Goal: Task Accomplishment & Management: Use online tool/utility

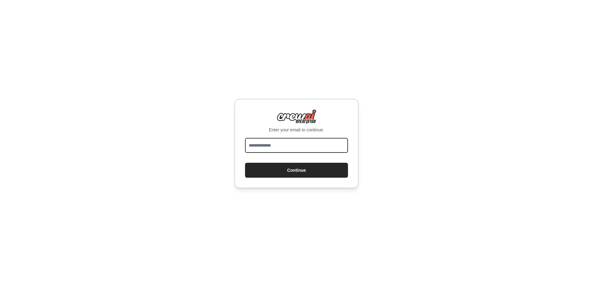
click at [254, 146] on input "email" at bounding box center [296, 145] width 103 height 15
type input "**********"
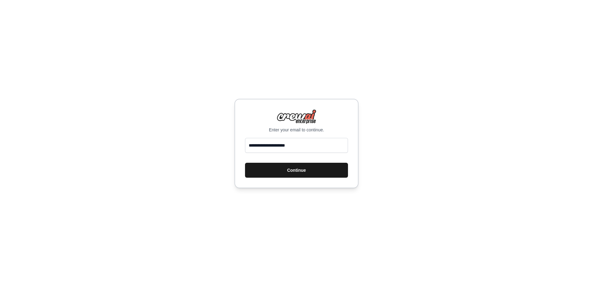
click at [287, 171] on button "Continue" at bounding box center [296, 170] width 103 height 15
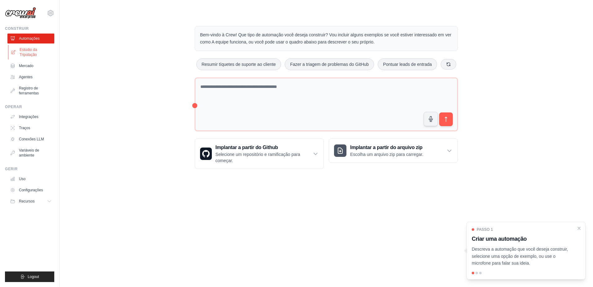
click at [26, 49] on font "Estúdio da Tripulação" at bounding box center [36, 52] width 33 height 10
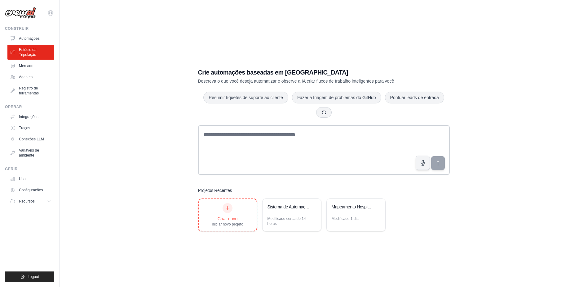
click at [229, 215] on div "Criar novo" at bounding box center [227, 218] width 31 height 6
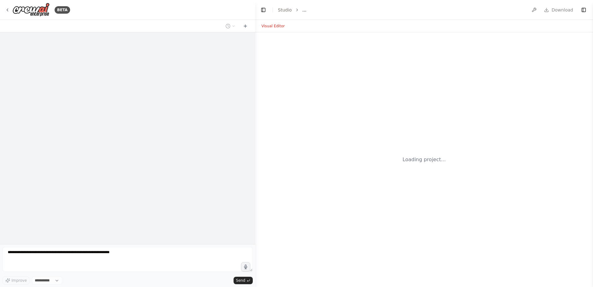
select select "****"
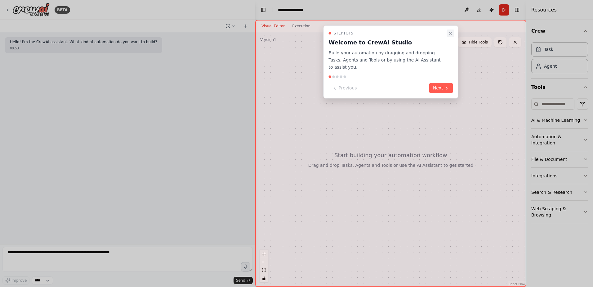
click at [450, 33] on icon "Close walkthrough" at bounding box center [450, 33] width 5 height 5
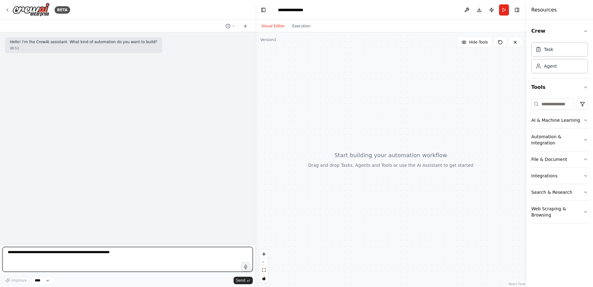
click at [11, 252] on textarea at bounding box center [127, 259] width 250 height 25
type textarea "**********"
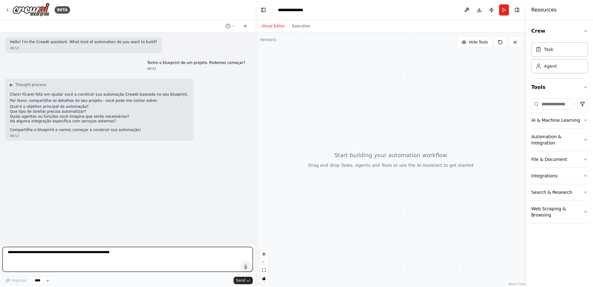
click at [14, 251] on textarea at bounding box center [127, 259] width 250 height 25
paste textarea "**********"
type textarea "**********"
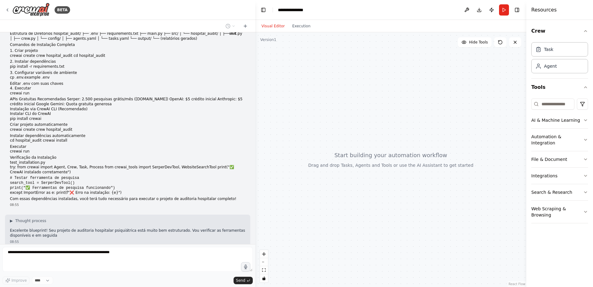
scroll to position [1562, 0]
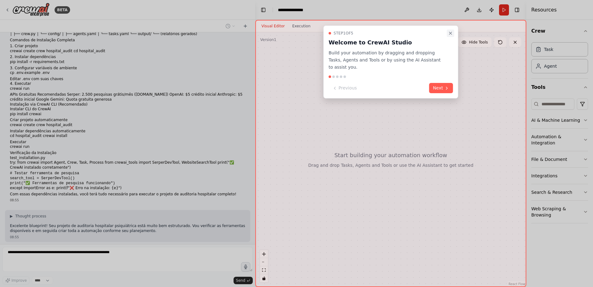
click at [450, 33] on icon "Close walkthrough" at bounding box center [450, 33] width 5 height 5
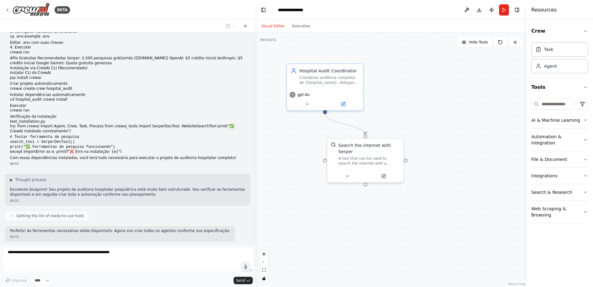
scroll to position [1613, 0]
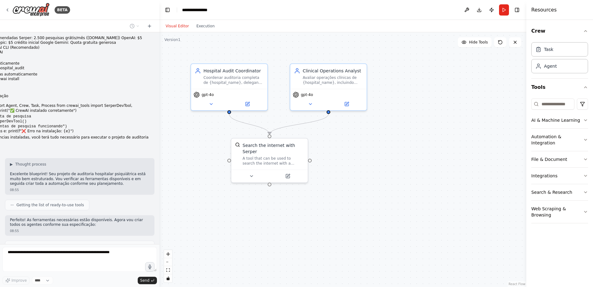
drag, startPoint x: 255, startPoint y: 94, endPoint x: 159, endPoint y: 99, distance: 95.6
click at [159, 99] on div "BETA Hello! I'm the CrewAI assistant. What kind of automation do you want to bu…" at bounding box center [296, 143] width 593 height 287
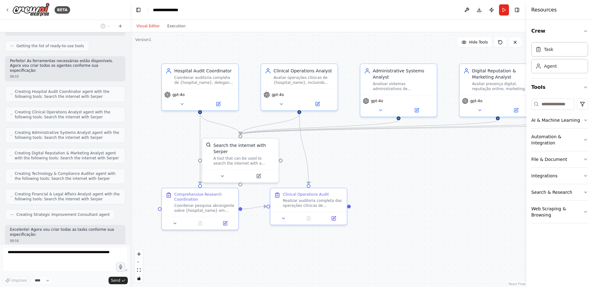
scroll to position [1918, 0]
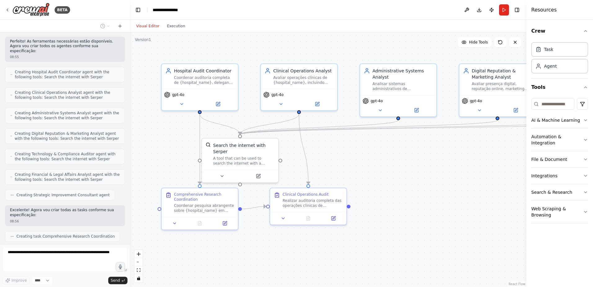
drag, startPoint x: 158, startPoint y: 122, endPoint x: 130, endPoint y: 123, distance: 28.5
click at [130, 123] on div "BETA Hello! I'm the CrewAI assistant. What kind of automation do you want to bu…" at bounding box center [296, 143] width 593 height 287
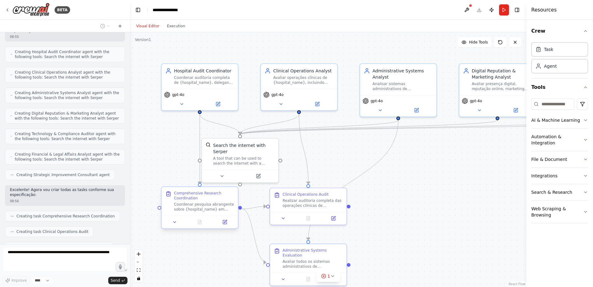
click at [200, 208] on div "Coordenar pesquisa abrangente sobre {hospital_name} em {location}. ÁREAS DE INV…" at bounding box center [204, 207] width 60 height 10
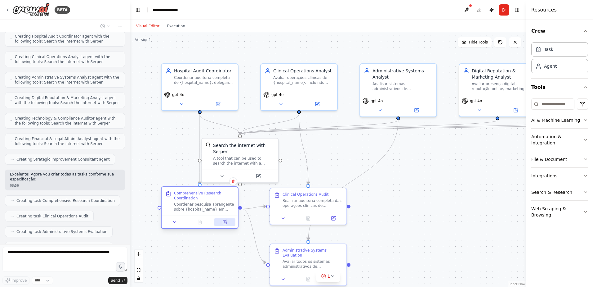
click at [225, 221] on icon at bounding box center [225, 221] width 3 height 3
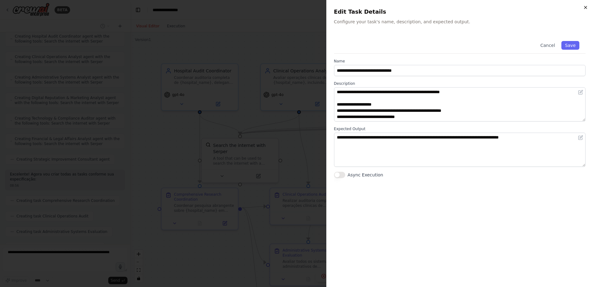
scroll to position [1969, 0]
click at [585, 8] on icon "button" at bounding box center [585, 7] width 5 height 5
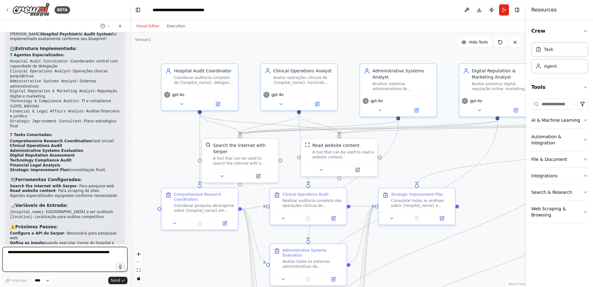
scroll to position [2484, 0]
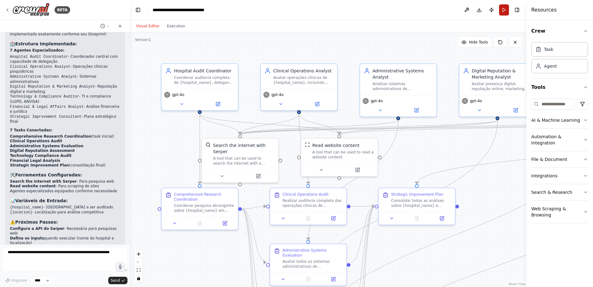
click at [504, 11] on button "Run" at bounding box center [504, 9] width 10 height 11
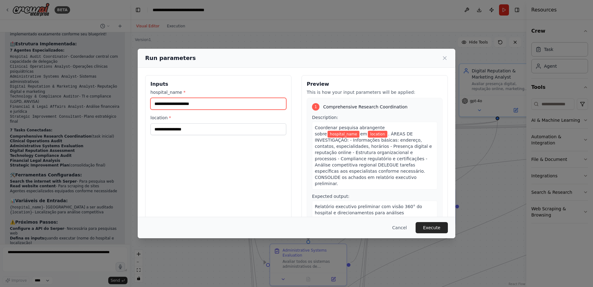
drag, startPoint x: 205, startPoint y: 104, endPoint x: 149, endPoint y: 107, distance: 56.2
click at [149, 107] on div "Inputs hospital_name * location *" at bounding box center [218, 148] width 146 height 147
click at [154, 103] on input "hospital_name *" at bounding box center [218, 104] width 136 height 12
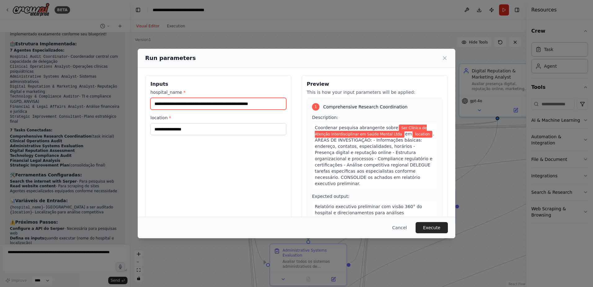
type input "**********"
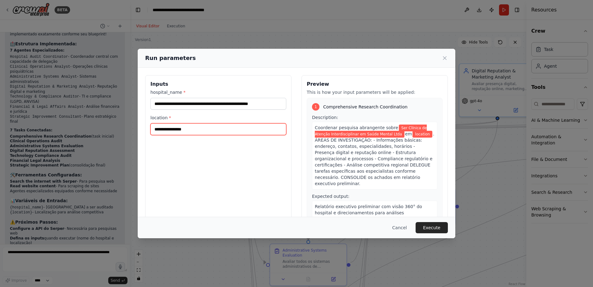
click at [157, 130] on input "location *" at bounding box center [218, 129] width 136 height 12
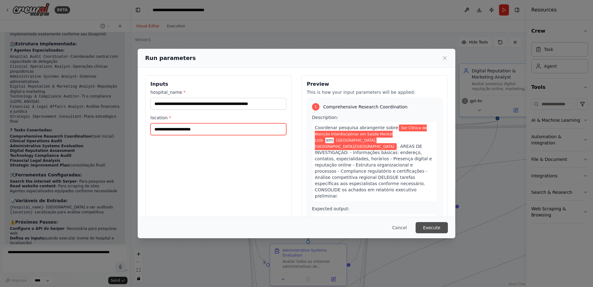
type input "**********"
click at [433, 227] on button "Execute" at bounding box center [432, 227] width 32 height 11
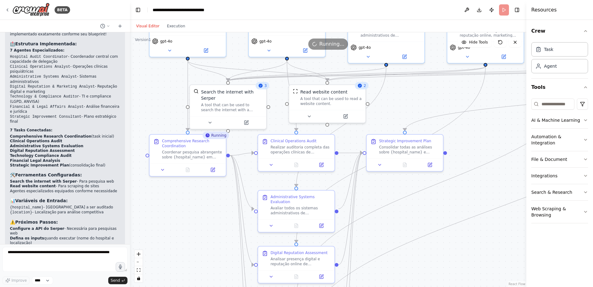
drag, startPoint x: 189, startPoint y: 238, endPoint x: 197, endPoint y: 209, distance: 30.2
click at [198, 211] on div ".deletable-edge-delete-btn { width: 20px; height: 20px; border: 0px solid #ffff…" at bounding box center [328, 159] width 396 height 254
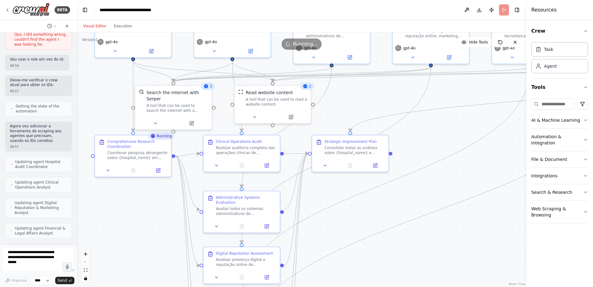
scroll to position [2799, 0]
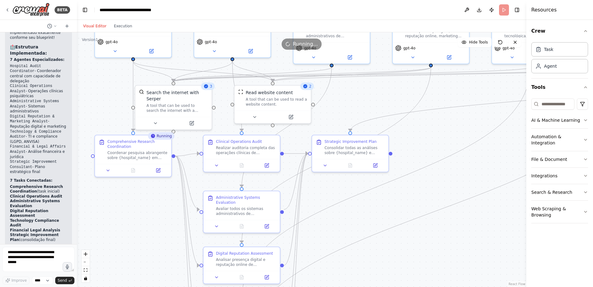
drag, startPoint x: 130, startPoint y: 119, endPoint x: 42, endPoint y: 114, distance: 87.3
click at [42, 114] on div "BETA Hello! I'm the CrewAI assistant. What kind of automation do you want to bu…" at bounding box center [38, 143] width 77 height 287
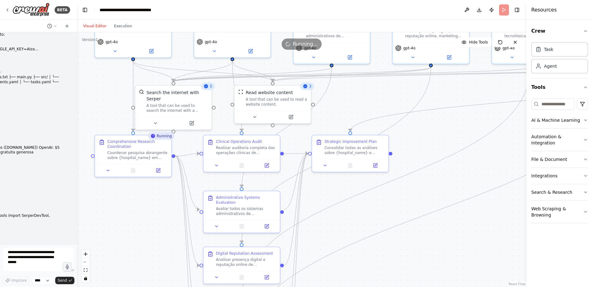
scroll to position [1621, 0]
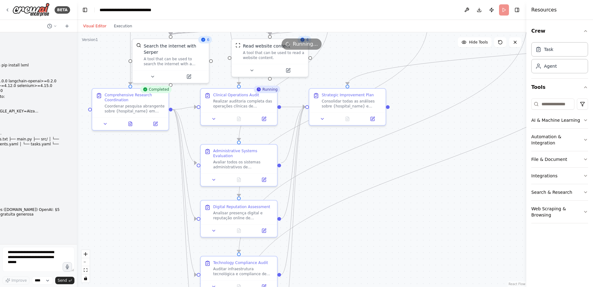
drag, startPoint x: 318, startPoint y: 232, endPoint x: 313, endPoint y: 185, distance: 46.8
click at [313, 185] on div ".deletable-edge-delete-btn { width: 20px; height: 20px; border: 0px solid #ffff…" at bounding box center [301, 159] width 449 height 254
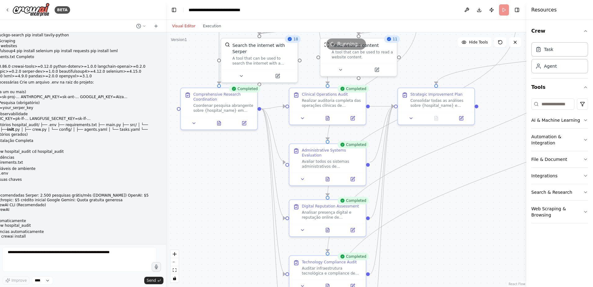
scroll to position [1553, 0]
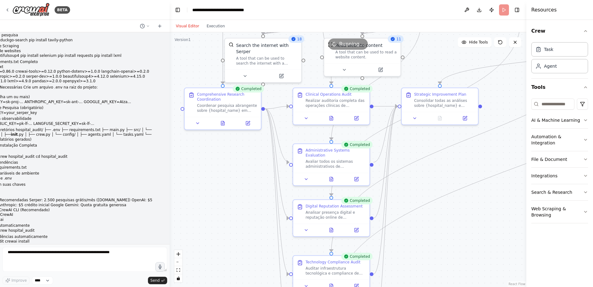
drag, startPoint x: 76, startPoint y: 167, endPoint x: 170, endPoint y: 181, distance: 94.7
click at [170, 181] on div "BETA Hello! I'm the CrewAI assistant. What kind of automation do you want to bu…" at bounding box center [296, 143] width 593 height 287
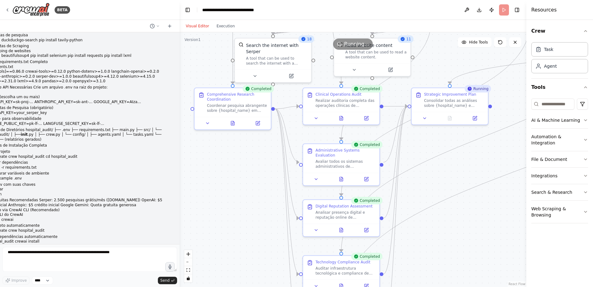
scroll to position [1548, 0]
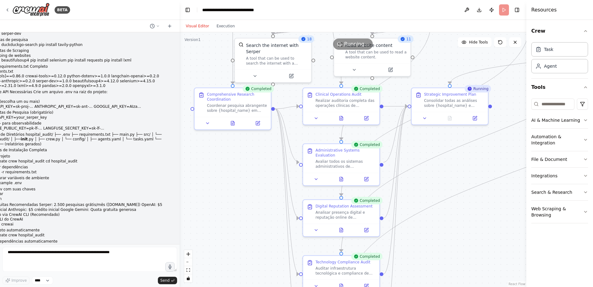
drag, startPoint x: 166, startPoint y: 197, endPoint x: 181, endPoint y: 235, distance: 41.1
click at [181, 238] on div "BETA Hello! I'm the CrewAI assistant. What kind of automation do you want to bu…" at bounding box center [296, 143] width 593 height 287
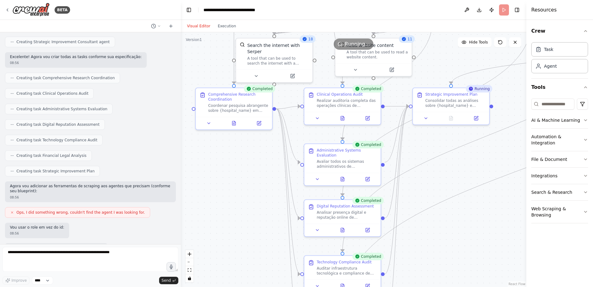
scroll to position [2406, 0]
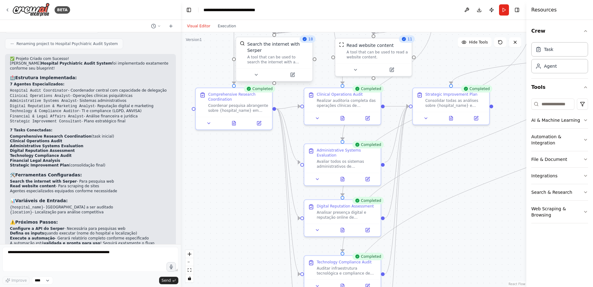
click at [265, 55] on div "A tool that can be used to search the internet with a search_query. Supports di…" at bounding box center [277, 60] width 61 height 10
click at [264, 55] on div "A tool that can be used to search the internet with a search_query. Supports di…" at bounding box center [280, 60] width 61 height 10
click at [258, 72] on icon at bounding box center [259, 74] width 5 height 5
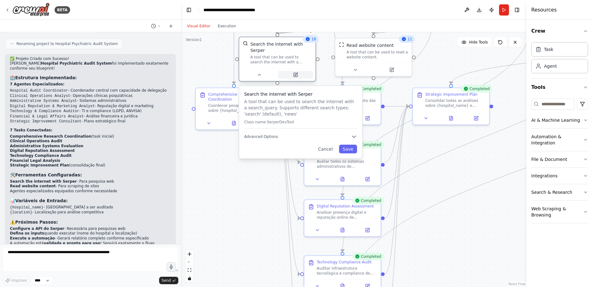
click at [296, 73] on icon at bounding box center [296, 74] width 3 height 3
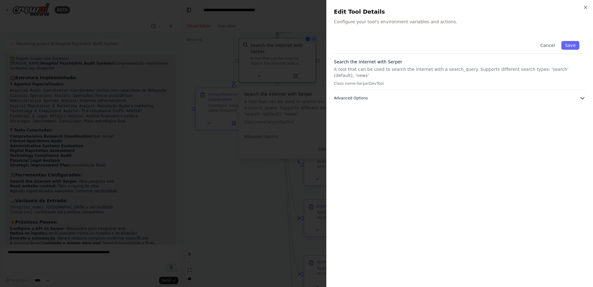
click at [360, 96] on span "Advanced Options" at bounding box center [351, 98] width 34 height 5
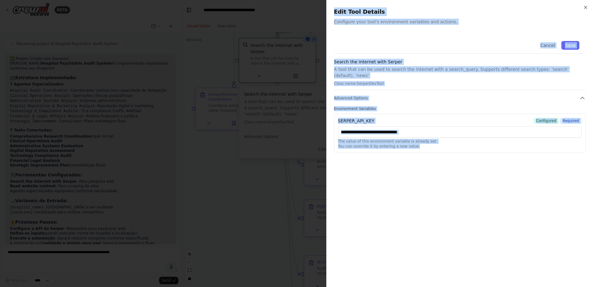
drag, startPoint x: 334, startPoint y: 10, endPoint x: 471, endPoint y: 167, distance: 208.4
click at [471, 167] on div "Close Edit Tool Details Configure your tool's environment variables and actions…" at bounding box center [459, 143] width 267 height 287
copy div "Edit Tool Details Configure your tool's environment variables and actions. Canc…"
click at [587, 5] on div "Close Edit Tool Details Configure your tool's environment variables and actions…" at bounding box center [459, 143] width 267 height 287
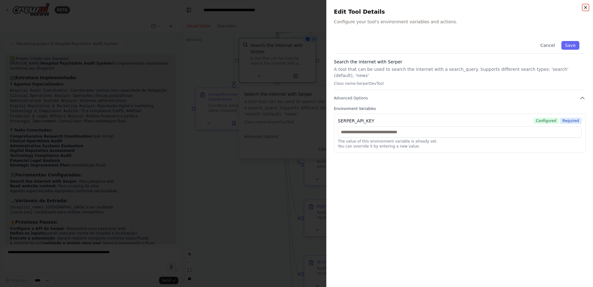
click at [585, 7] on icon "button" at bounding box center [585, 7] width 5 height 5
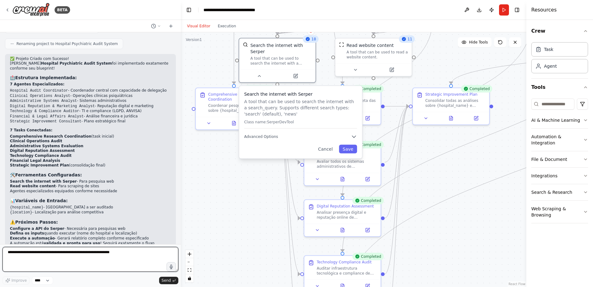
click at [25, 251] on textarea at bounding box center [90, 259] width 176 height 25
paste textarea "**********"
type textarea "**********"
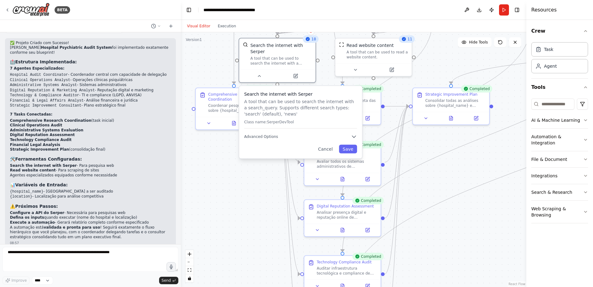
scroll to position [2482, 0]
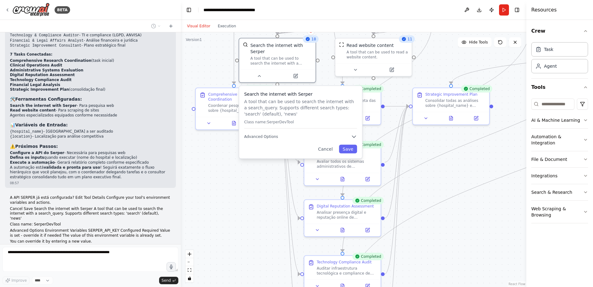
click at [244, 199] on div ".deletable-edge-delete-btn { width: 20px; height: 20px; border: 0px solid #ffff…" at bounding box center [353, 159] width 345 height 254
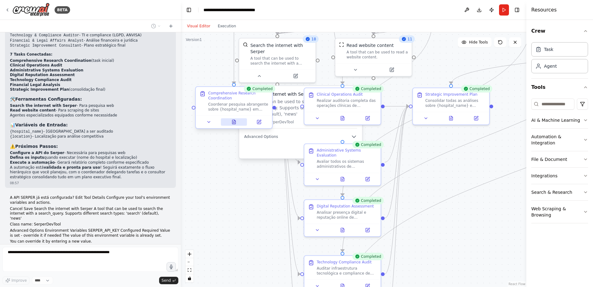
click at [234, 121] on icon at bounding box center [233, 122] width 3 height 4
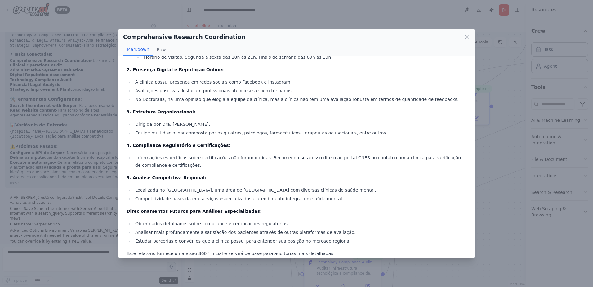
scroll to position [0, 0]
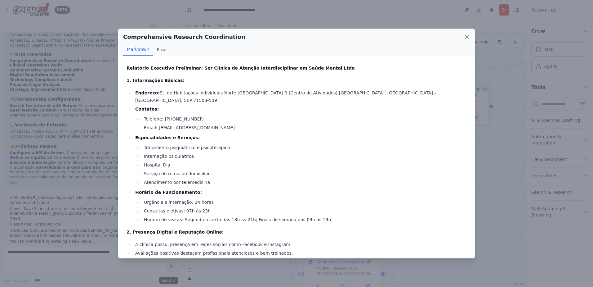
click at [466, 37] on icon at bounding box center [466, 36] width 3 height 3
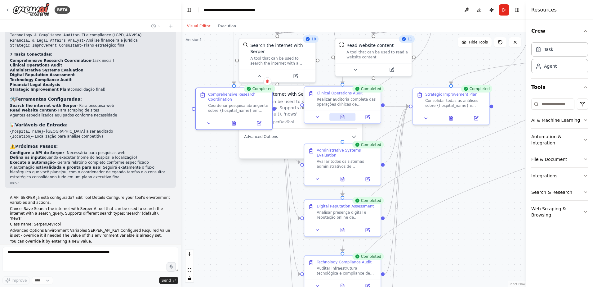
click at [342, 117] on icon at bounding box center [342, 117] width 3 height 4
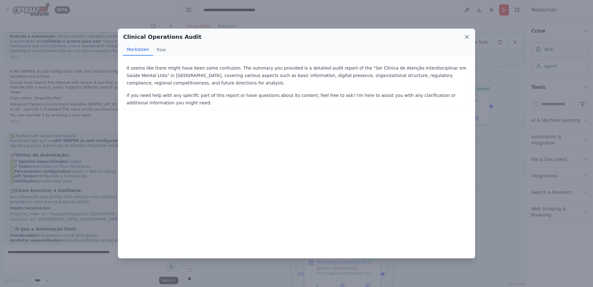
click at [467, 36] on icon at bounding box center [467, 37] width 6 height 6
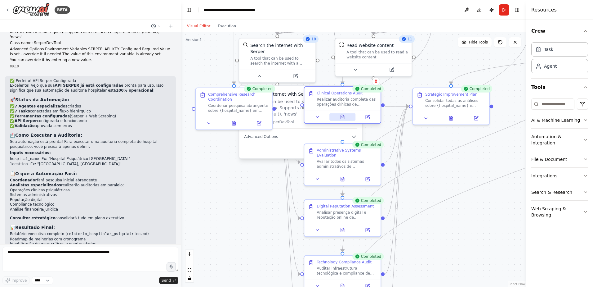
scroll to position [2669, 0]
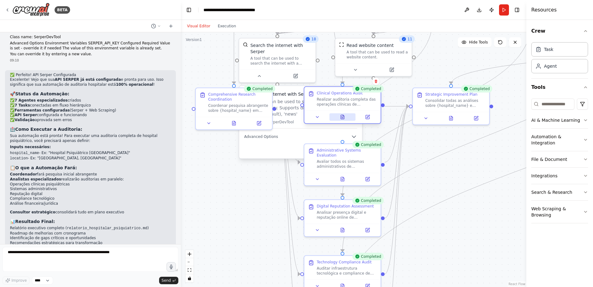
click at [342, 116] on icon at bounding box center [342, 116] width 0 height 0
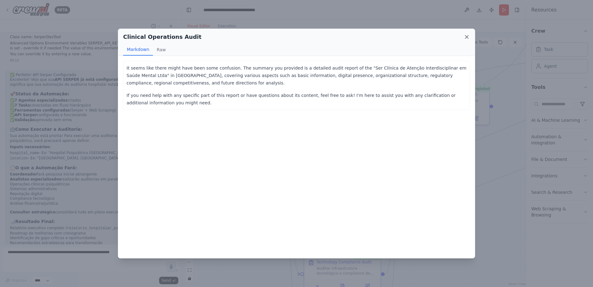
click at [469, 38] on icon at bounding box center [467, 37] width 6 height 6
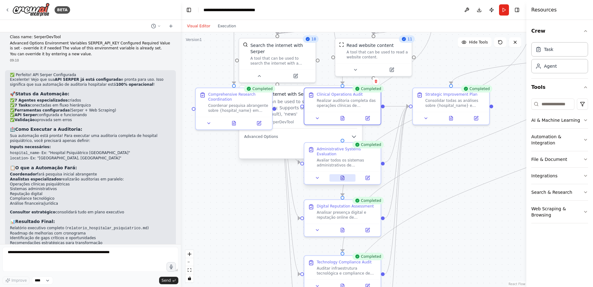
click at [343, 176] on icon at bounding box center [342, 178] width 3 height 4
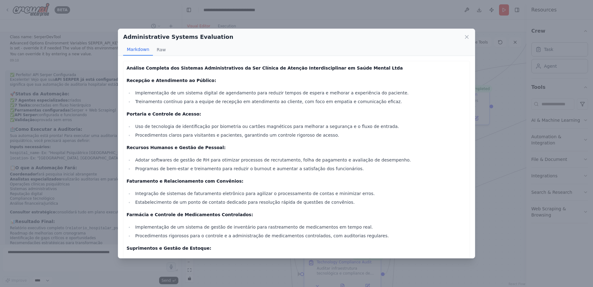
click at [253, 124] on li "Uso de tecnologia de identificação por biometria ou cartões magnéticos para mel…" at bounding box center [299, 126] width 333 height 7
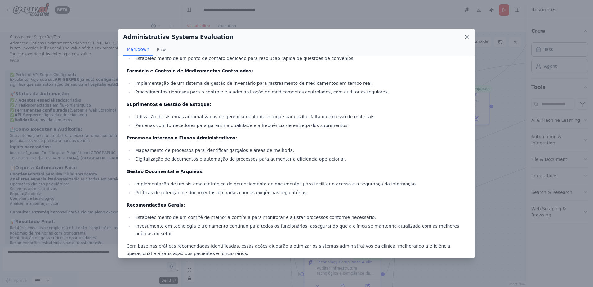
click at [467, 37] on icon at bounding box center [466, 36] width 3 height 3
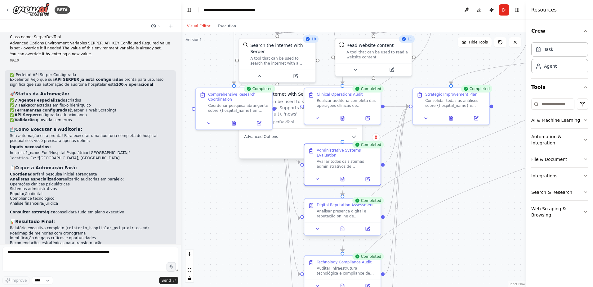
click at [343, 232] on div at bounding box center [342, 228] width 76 height 13
click at [347, 229] on icon at bounding box center [345, 228] width 3 height 4
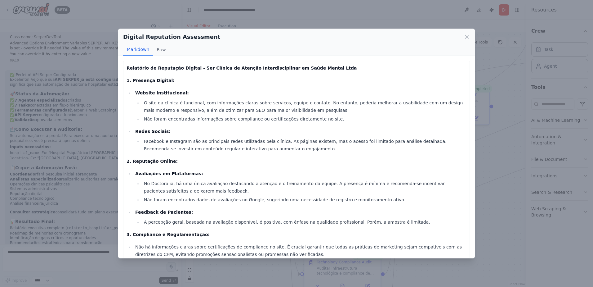
click at [281, 135] on li "Redes Sociais: Facebook e Instagram são as principais redes utilizadas pela clí…" at bounding box center [299, 139] width 333 height 25
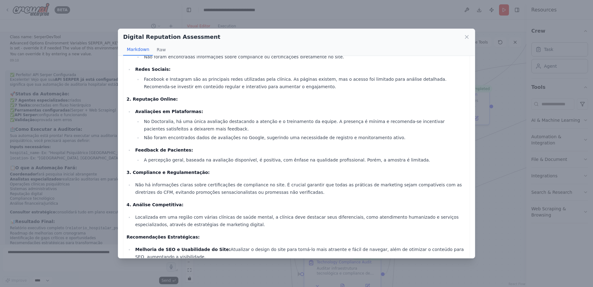
click at [310, 174] on p "3. Compliance e Regulamentação:" at bounding box center [297, 171] width 340 height 7
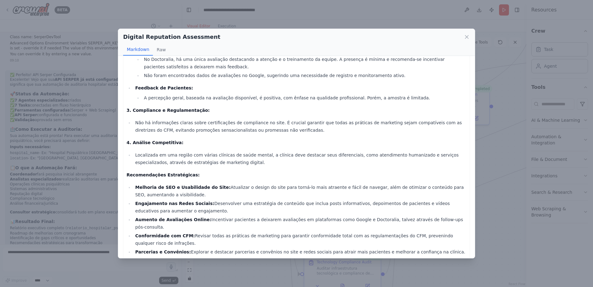
click at [280, 187] on li "Melhoria de SEO e Usabilidade do Site: Atualizar o design do site para torná-lo…" at bounding box center [299, 190] width 333 height 15
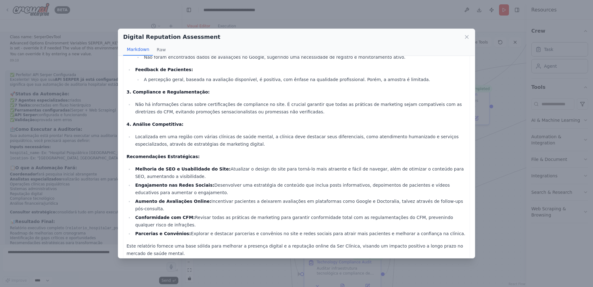
click at [274, 204] on li "Aumento de Avaliações Online: Incentivar pacientes a deixarem avaliações em pla…" at bounding box center [299, 204] width 333 height 15
click at [301, 232] on div "Relatório de Reputação Digital - Ser Clínica de Atenção Interdisciplinar em Saú…" at bounding box center [297, 89] width 340 height 335
click at [466, 37] on icon at bounding box center [467, 37] width 6 height 6
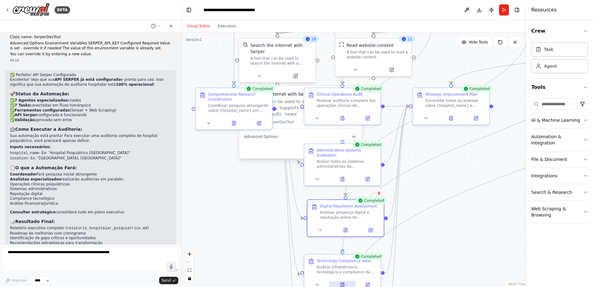
click at [343, 283] on icon at bounding box center [343, 282] width 1 height 1
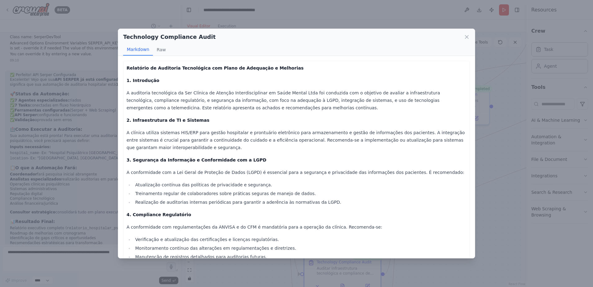
click at [286, 156] on p "3. Segurança da Informação e Conformidade com a LGPD" at bounding box center [297, 159] width 340 height 7
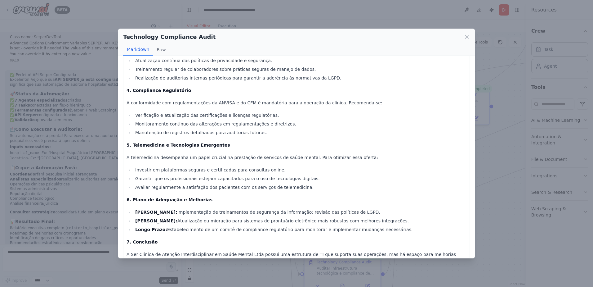
scroll to position [201, 0]
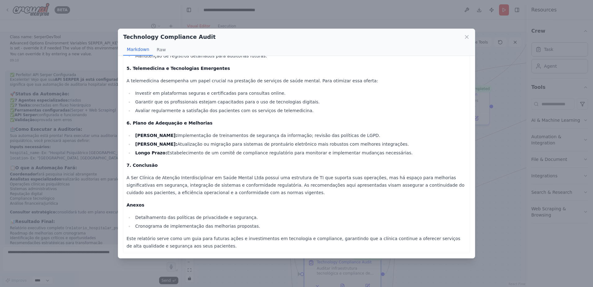
click at [239, 157] on div "Relatório de Auditoria Tecnológica com Plano de Adequação e Melhorias 1. Introd…" at bounding box center [297, 57] width 340 height 386
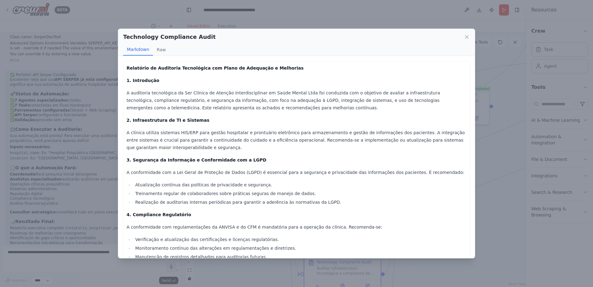
scroll to position [155, 0]
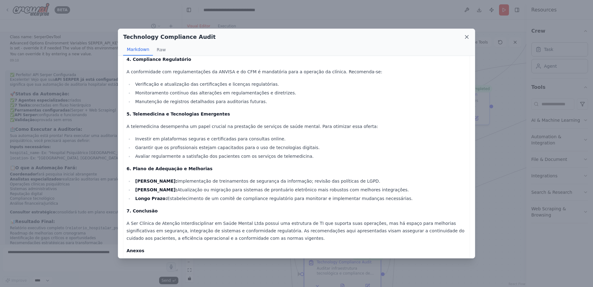
click at [468, 38] on icon at bounding box center [466, 36] width 3 height 3
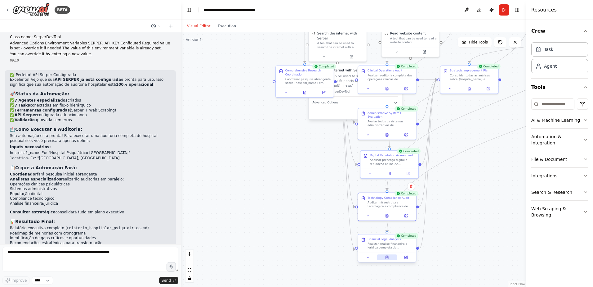
click at [385, 257] on icon at bounding box center [387, 257] width 4 height 4
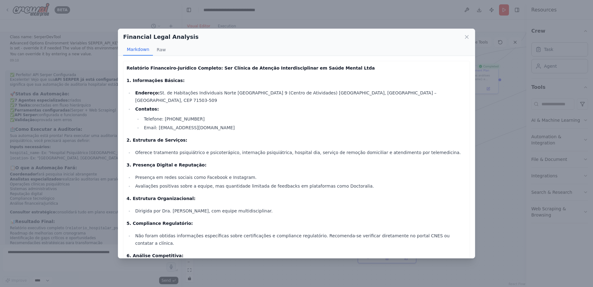
click at [295, 161] on p "3. Presença Digital e Reputação:" at bounding box center [297, 164] width 340 height 7
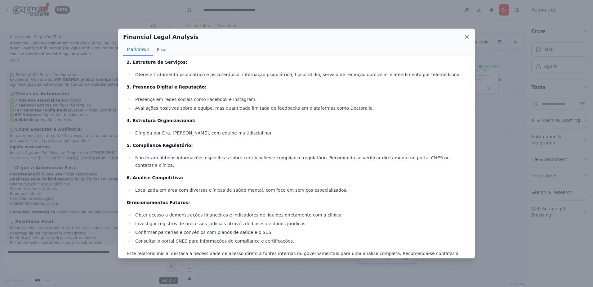
click at [466, 38] on icon at bounding box center [467, 37] width 6 height 6
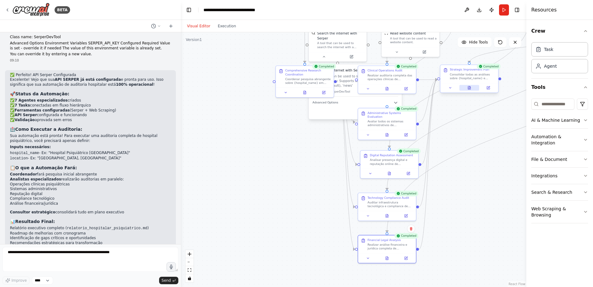
click at [469, 89] on icon at bounding box center [469, 87] width 2 height 3
click at [468, 87] on icon at bounding box center [469, 87] width 2 height 3
click at [467, 78] on div "Consolidar todas as análises sobre {hospital_name} e desenvolver plano estratég…" at bounding box center [473, 75] width 46 height 7
click at [470, 87] on icon at bounding box center [470, 86] width 1 height 1
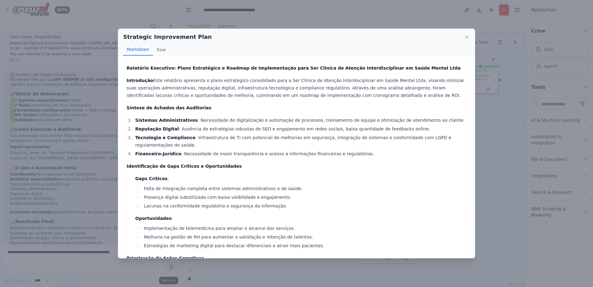
click at [307, 142] on ol "Sistemas Administrativos : Necessidade de digitalização e automação de processo…" at bounding box center [297, 136] width 340 height 41
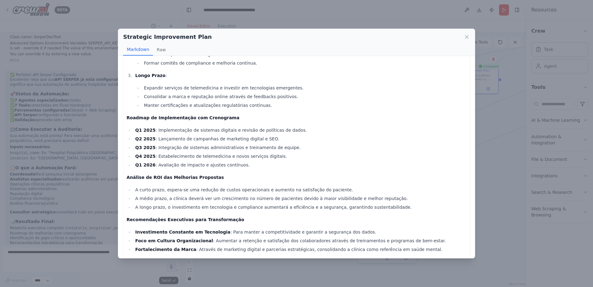
scroll to position [295, 0]
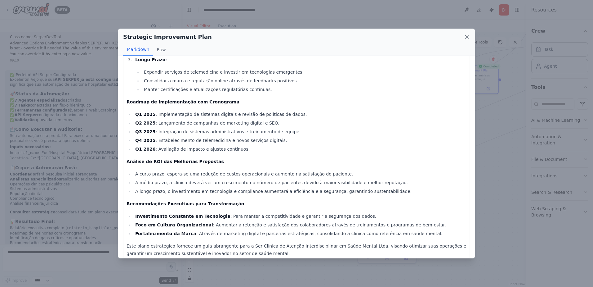
click at [465, 39] on icon at bounding box center [467, 37] width 6 height 6
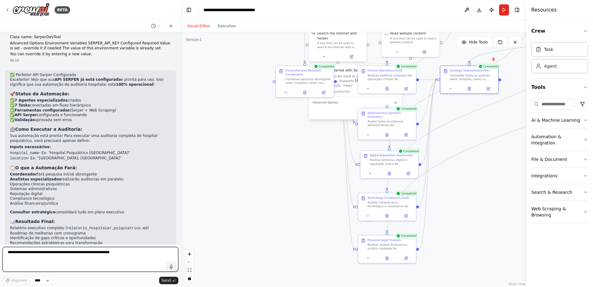
click at [7, 252] on textarea at bounding box center [90, 259] width 176 height 25
type textarea "**********"
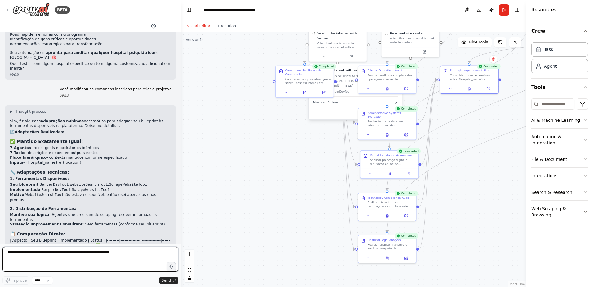
scroll to position [2872, 0]
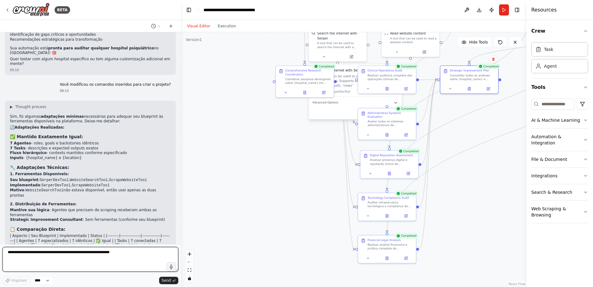
click at [13, 252] on textarea at bounding box center [90, 259] width 176 height 25
type textarea "**********"
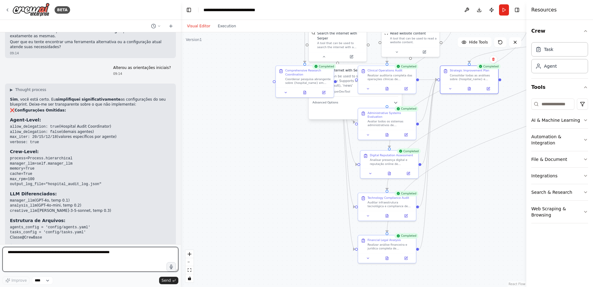
scroll to position [3116, 0]
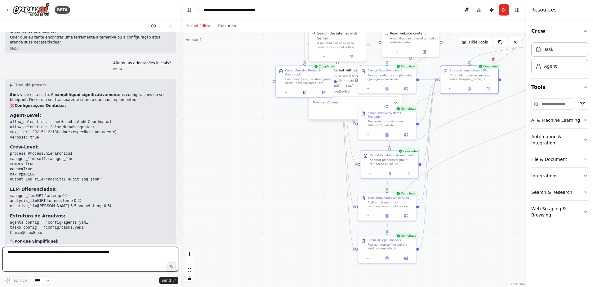
click at [10, 252] on textarea at bounding box center [90, 259] width 176 height 25
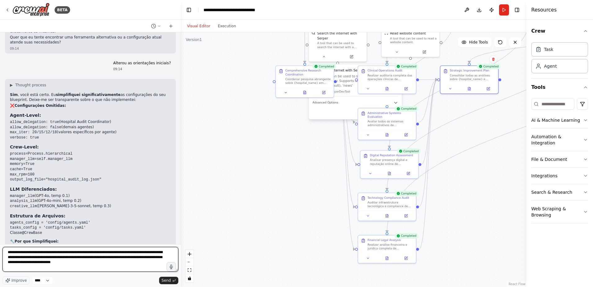
type textarea "**********"
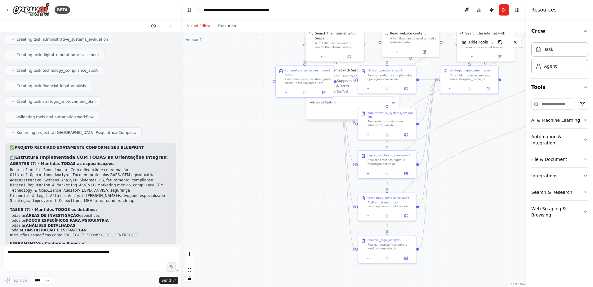
scroll to position [3931, 0]
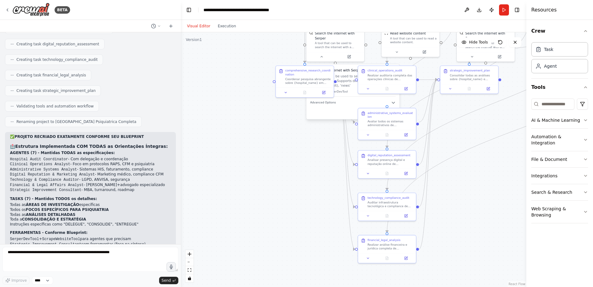
click at [87, 156] on div "✅ PROJETO RECRIADO EXATAMENTE CONFORME SEU BLUEPRINT 🏥 Estrutura Implementada C…" at bounding box center [90, 218] width 161 height 169
click at [505, 12] on button "Run" at bounding box center [504, 9] width 10 height 11
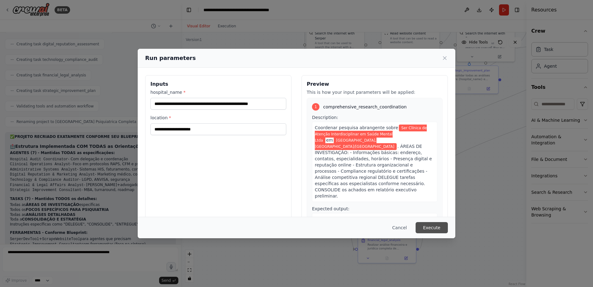
click at [430, 227] on button "Execute" at bounding box center [432, 227] width 32 height 11
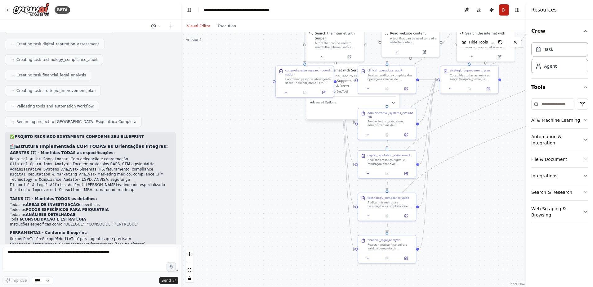
click at [502, 10] on button "Run" at bounding box center [504, 9] width 10 height 11
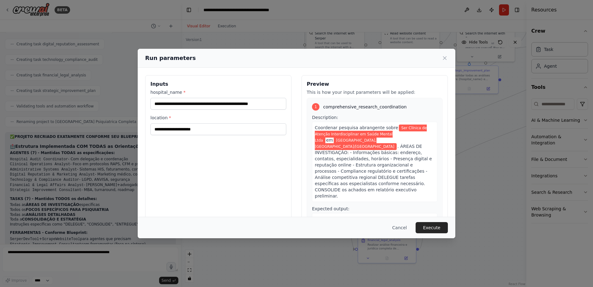
click at [430, 228] on button "Execute" at bounding box center [432, 227] width 32 height 11
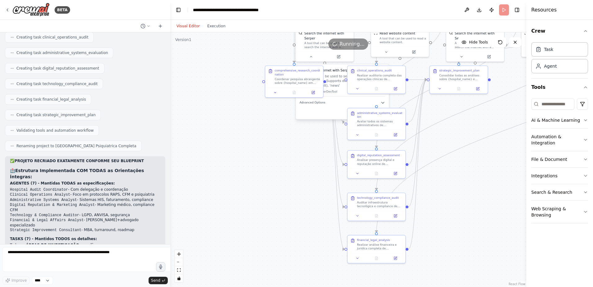
scroll to position [4154, 0]
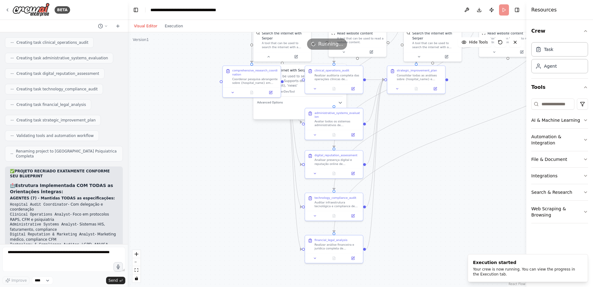
drag, startPoint x: 180, startPoint y: 145, endPoint x: 128, endPoint y: 147, distance: 51.8
click at [128, 147] on div "BETA Hello! I'm the CrewAI assistant. What kind of automation do you want to bu…" at bounding box center [296, 143] width 593 height 287
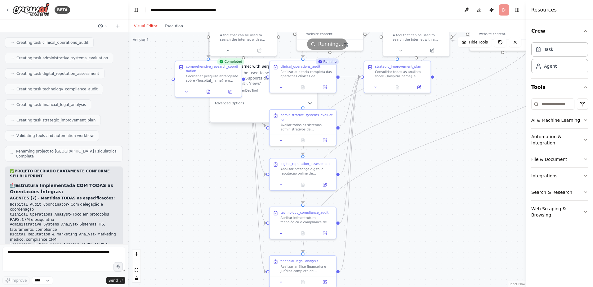
scroll to position [4228, 0]
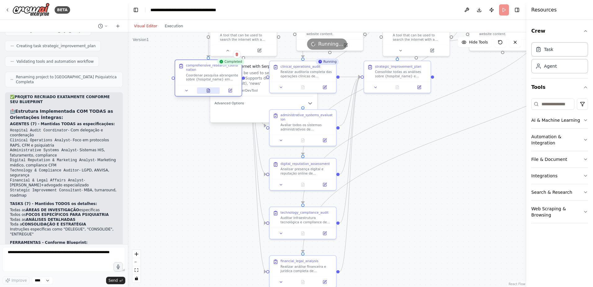
click at [207, 90] on icon at bounding box center [208, 91] width 3 height 4
click at [207, 90] on icon at bounding box center [208, 90] width 4 height 4
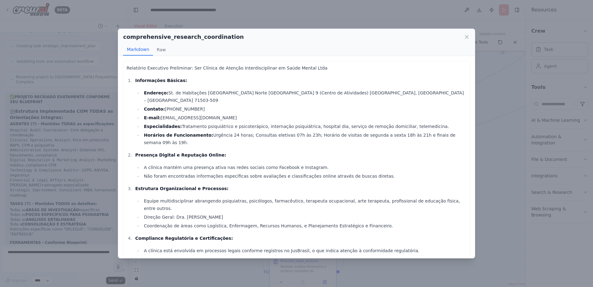
scroll to position [27, 0]
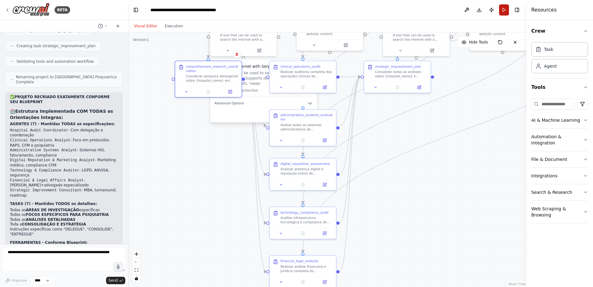
click at [502, 8] on button "Run" at bounding box center [504, 9] width 10 height 11
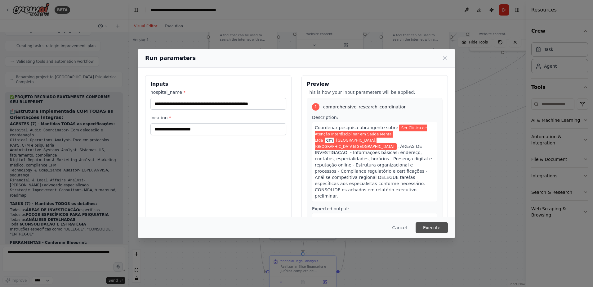
click at [433, 225] on button "Execute" at bounding box center [432, 227] width 32 height 11
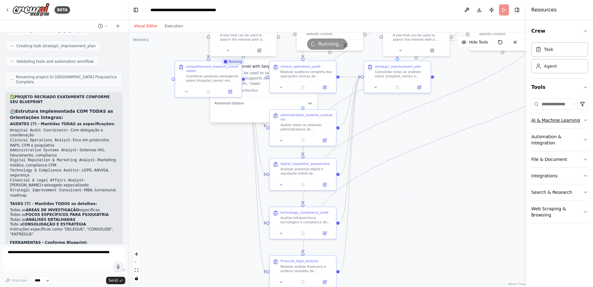
click at [586, 121] on icon "button" at bounding box center [585, 120] width 5 height 5
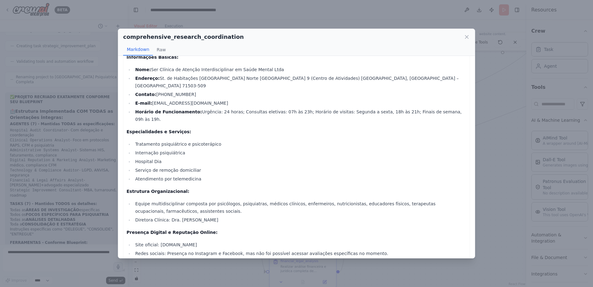
scroll to position [0, 0]
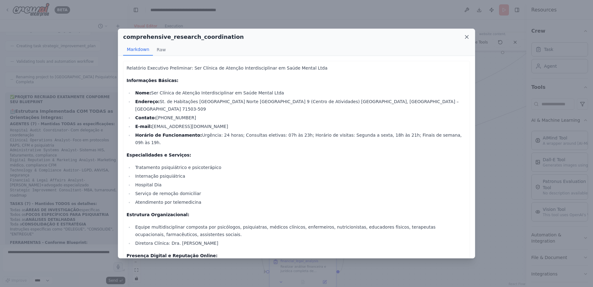
click at [466, 37] on icon at bounding box center [466, 36] width 3 height 3
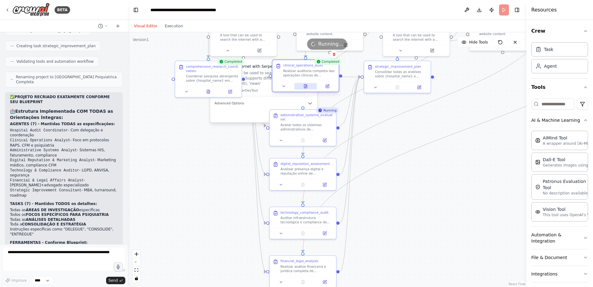
click at [303, 86] on button at bounding box center [305, 86] width 23 height 7
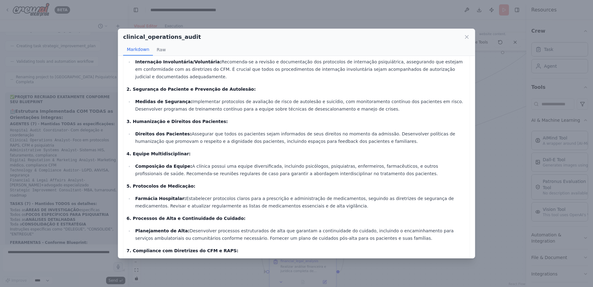
scroll to position [83, 0]
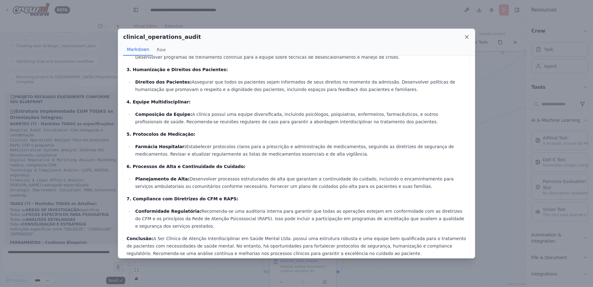
click at [466, 37] on icon at bounding box center [467, 37] width 6 height 6
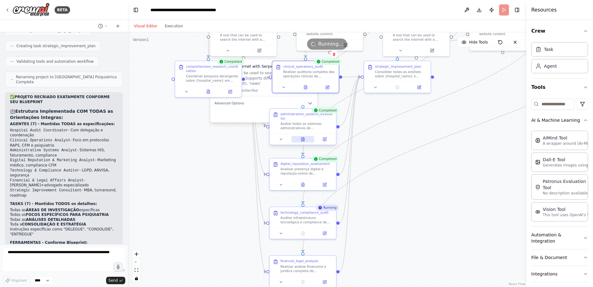
click at [303, 136] on button at bounding box center [303, 139] width 23 height 7
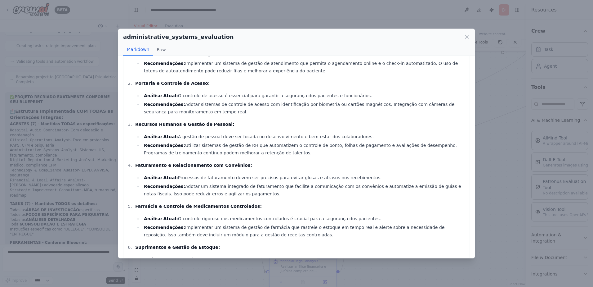
scroll to position [0, 0]
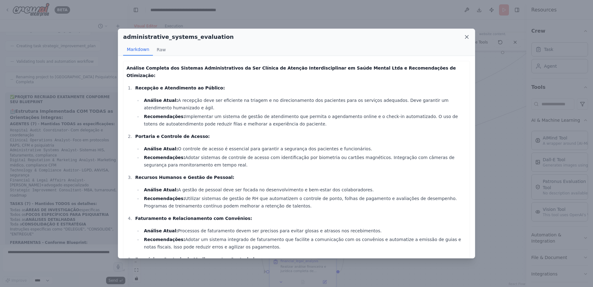
click at [467, 36] on icon at bounding box center [466, 36] width 3 height 3
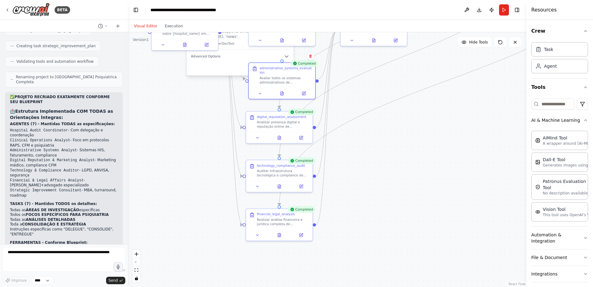
drag, startPoint x: 407, startPoint y: 205, endPoint x: 382, endPoint y: 153, distance: 57.2
click at [382, 153] on div ".deletable-edge-delete-btn { width: 20px; height: 20px; border: 0px solid #ffff…" at bounding box center [327, 159] width 399 height 254
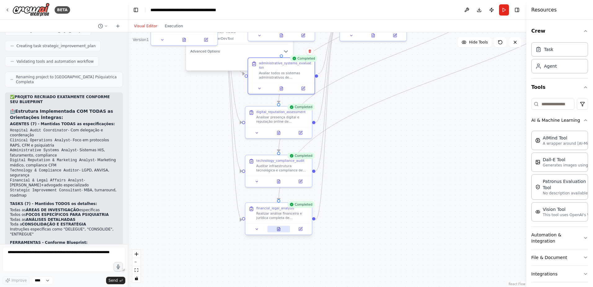
click at [277, 229] on icon at bounding box center [278, 229] width 3 height 4
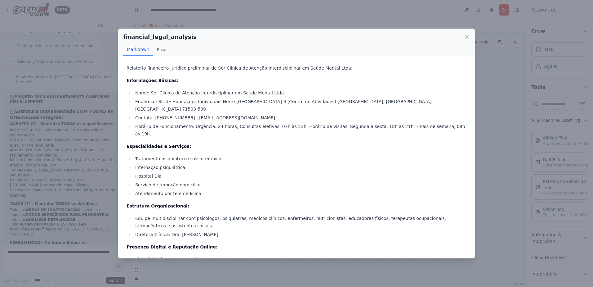
click at [276, 181] on li "Serviço de remoção domiciliar" at bounding box center [299, 184] width 333 height 7
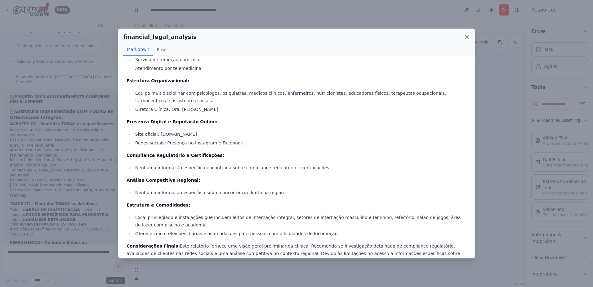
click at [465, 38] on icon at bounding box center [467, 37] width 6 height 6
